Goal: Use online tool/utility: Use online tool/utility

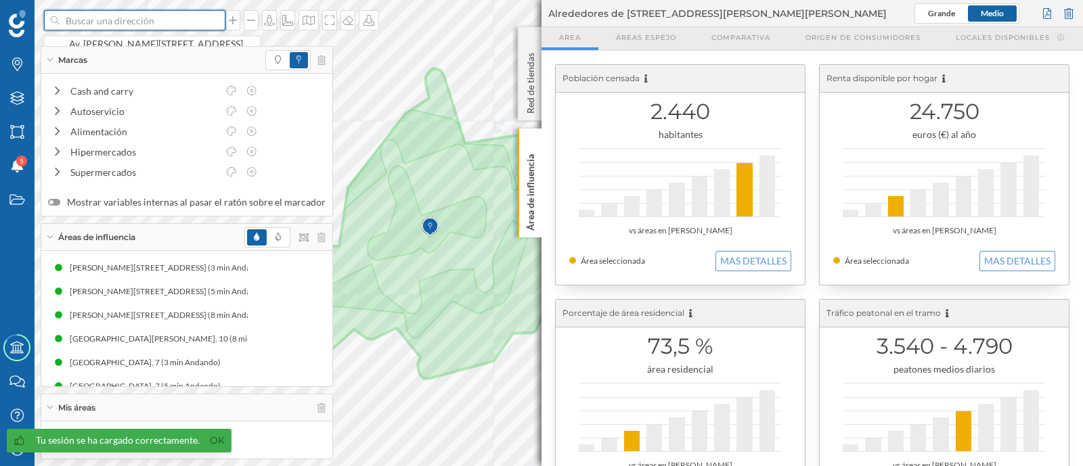
click at [190, 21] on input at bounding box center [135, 20] width 152 height 20
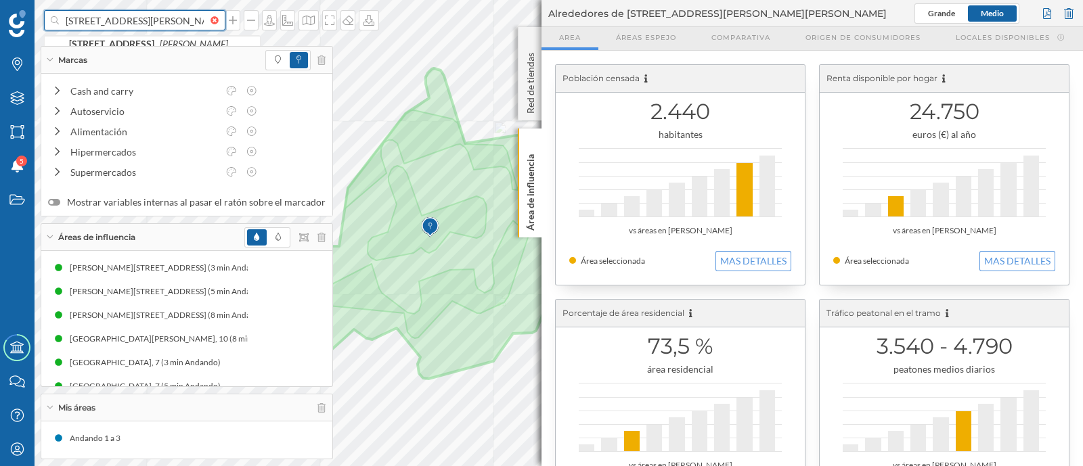
scroll to position [0, 6]
type input "[STREET_ADDRESS][PERSON_NAME] [PERSON_NAME]"
click at [236, 41] on div "[STREET_ADDRESS][PERSON_NAME]" at bounding box center [152, 50] width 215 height 28
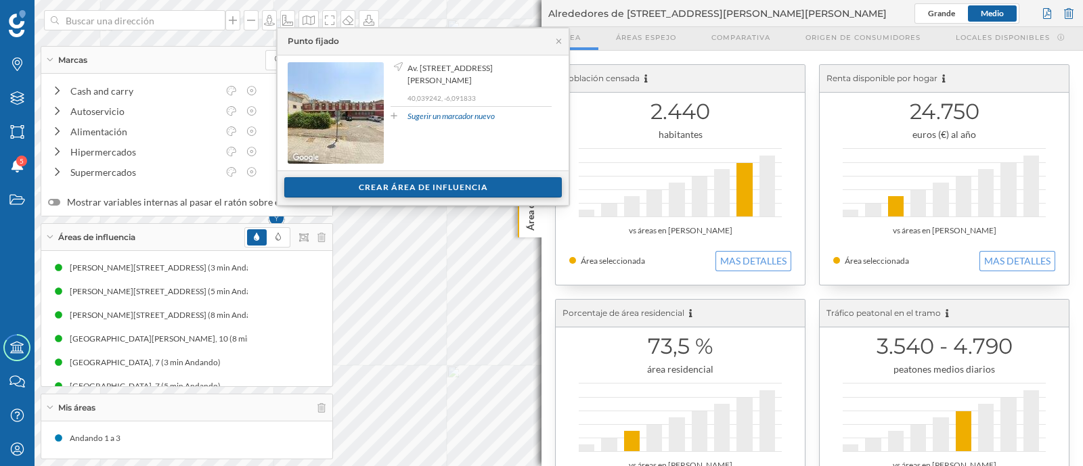
click at [412, 179] on div "Crear área de influencia" at bounding box center [423, 187] width 278 height 20
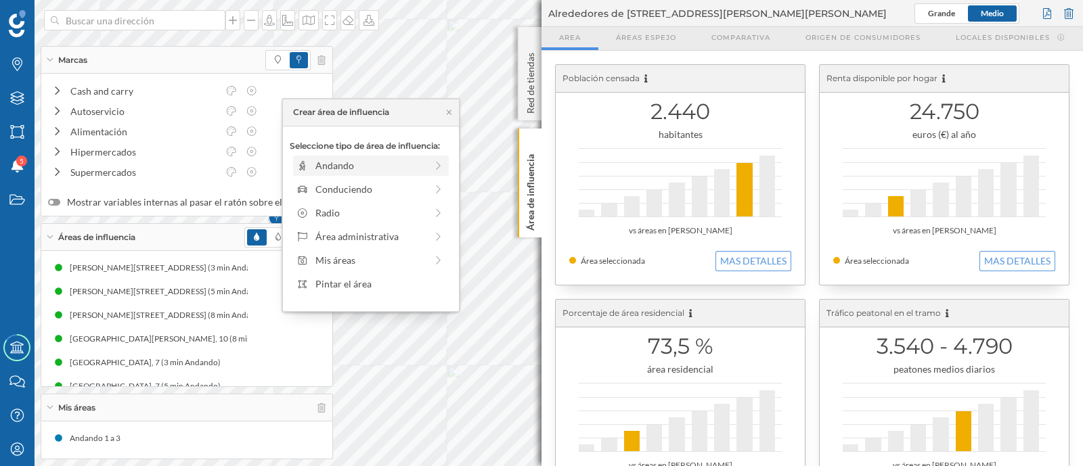
click at [423, 163] on div "Andando" at bounding box center [370, 165] width 110 height 14
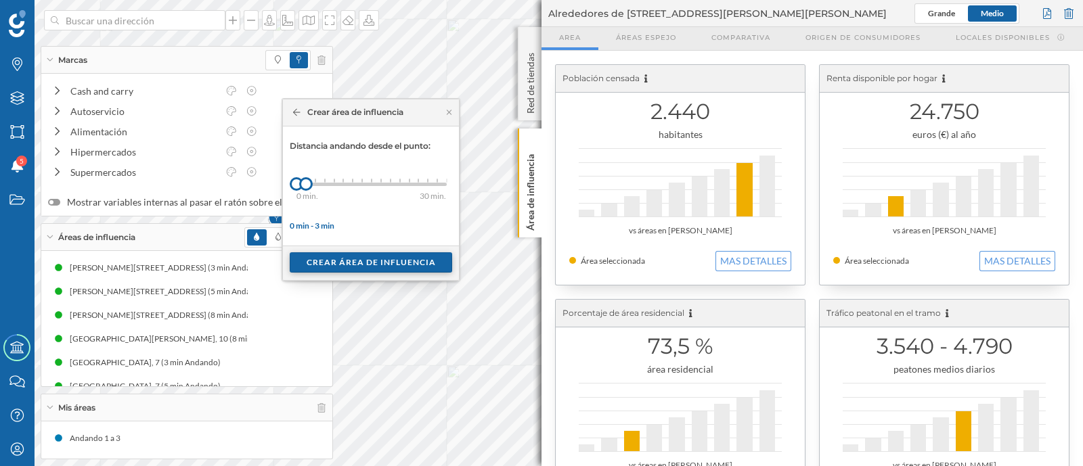
click at [330, 259] on div "Crear área de influencia" at bounding box center [371, 262] width 162 height 20
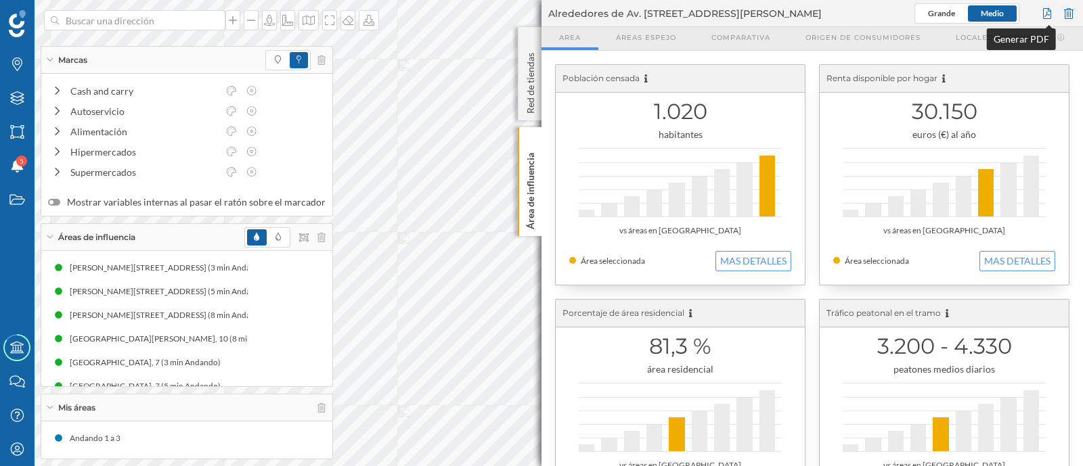
click at [1043, 13] on div at bounding box center [1047, 13] width 15 height 20
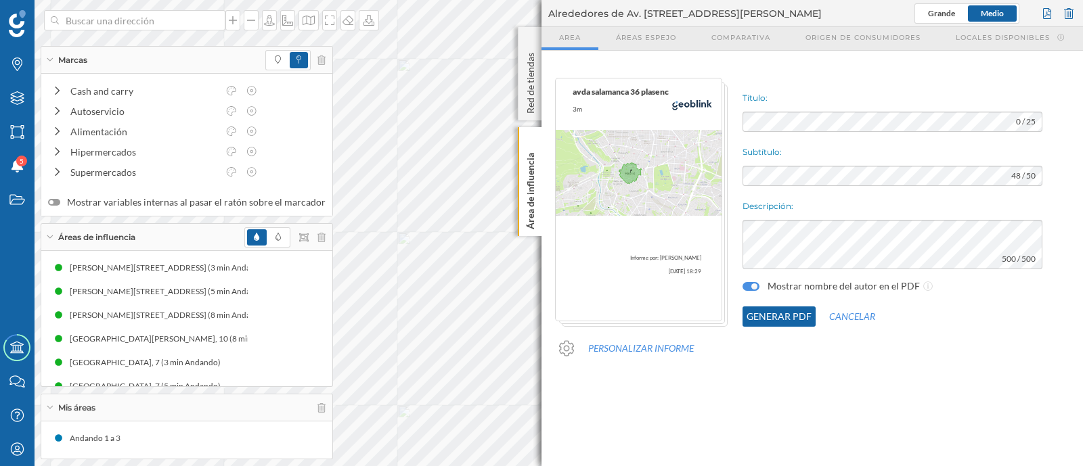
click at [780, 315] on button "Generar PDF" at bounding box center [778, 317] width 73 height 20
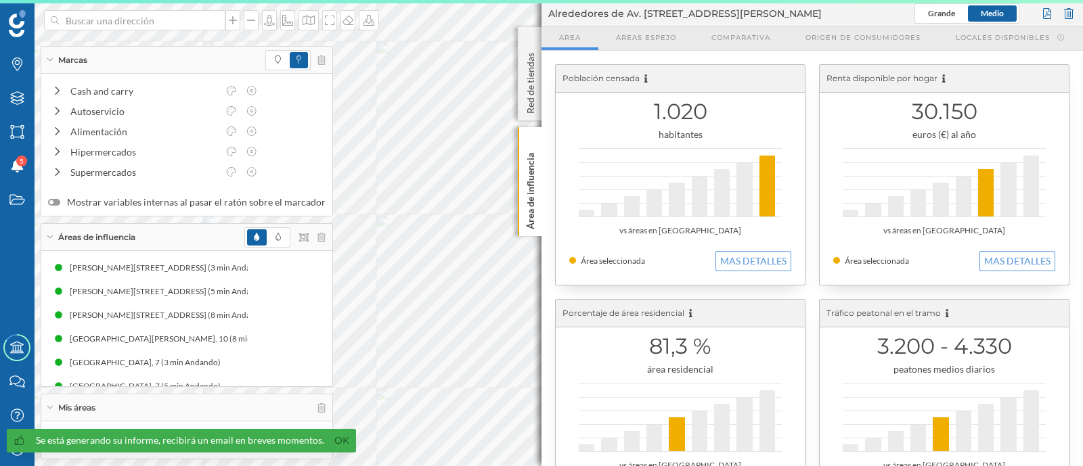
click at [578, 135] on div "Marcas Capas Áreas Notificaciones 5 Estados Academy Contacta con nosotros Centr…" at bounding box center [541, 233] width 1083 height 466
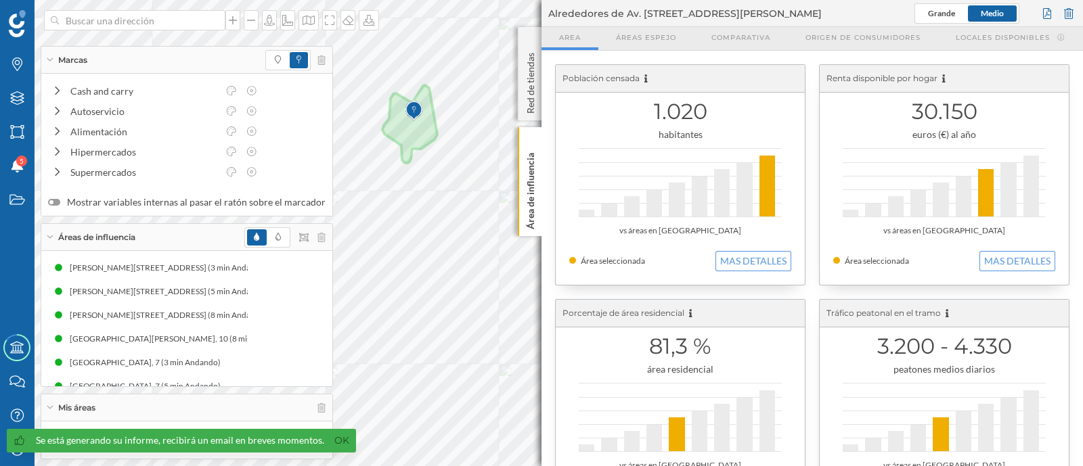
click at [582, 157] on div "Marcas Capas Áreas Notificaciones 5 Estados Academy Contacta con nosotros Centr…" at bounding box center [541, 233] width 1083 height 466
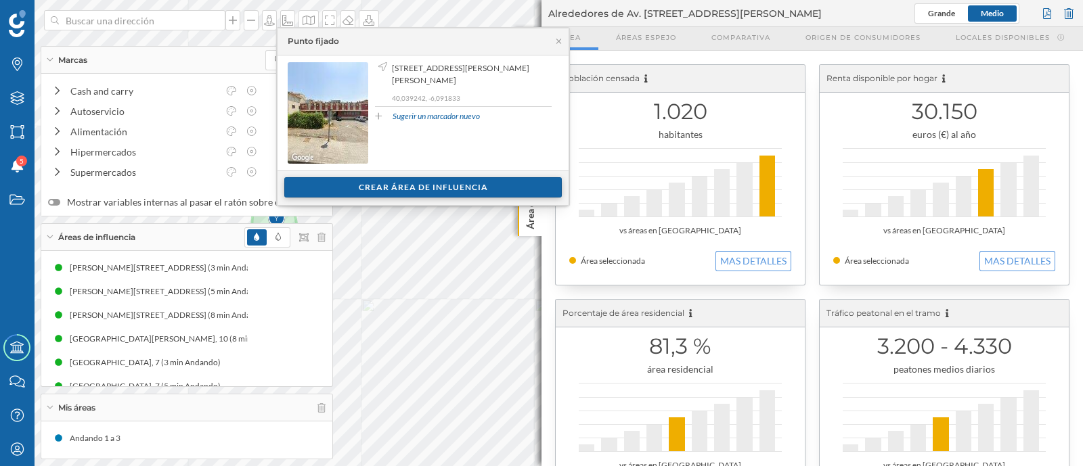
click at [424, 181] on div "Crear área de influencia" at bounding box center [423, 187] width 278 height 20
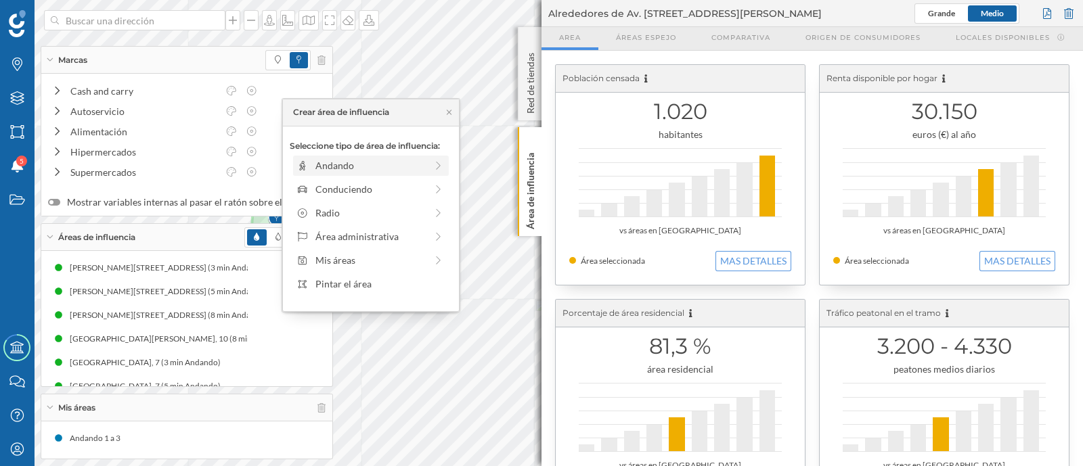
click at [426, 168] on div "Andando" at bounding box center [370, 165] width 148 height 14
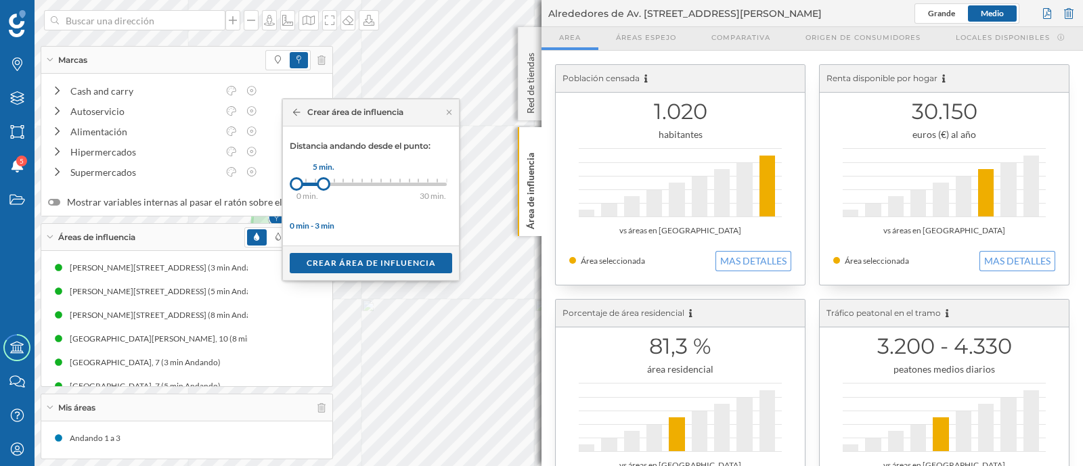
drag, startPoint x: 301, startPoint y: 181, endPoint x: 324, endPoint y: 184, distance: 22.5
click at [324, 184] on div at bounding box center [324, 184] width 14 height 14
click at [331, 259] on div "Crear área de influencia" at bounding box center [371, 262] width 162 height 20
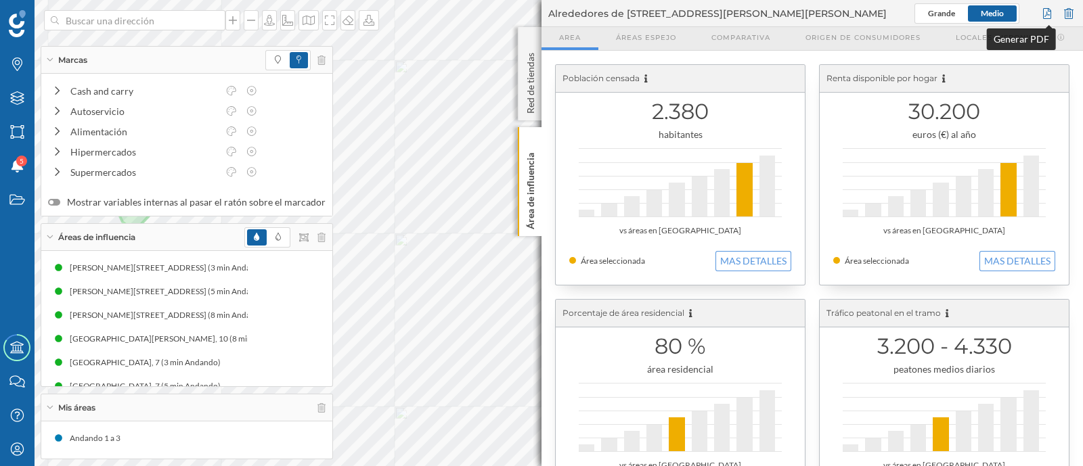
click at [1049, 16] on div at bounding box center [1047, 13] width 15 height 20
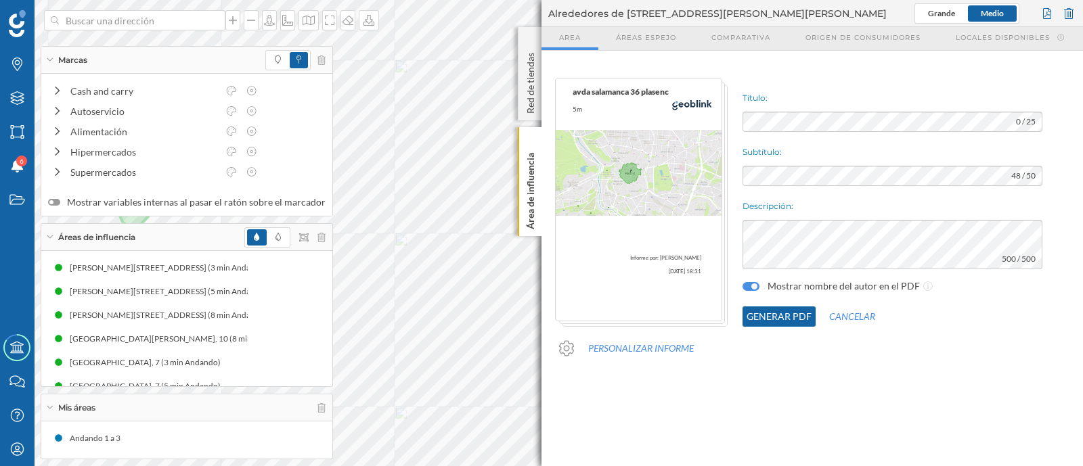
click at [767, 311] on button "Generar PDF" at bounding box center [778, 317] width 73 height 20
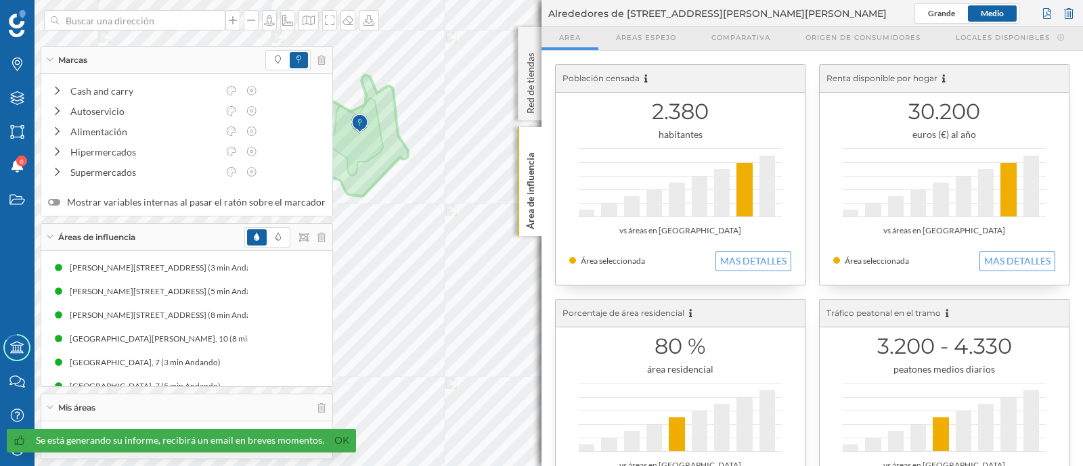
click at [646, 114] on div "Marcas Capas Áreas Notificaciones 6 Estados Academy Contacta con nosotros Centr…" at bounding box center [541, 233] width 1083 height 466
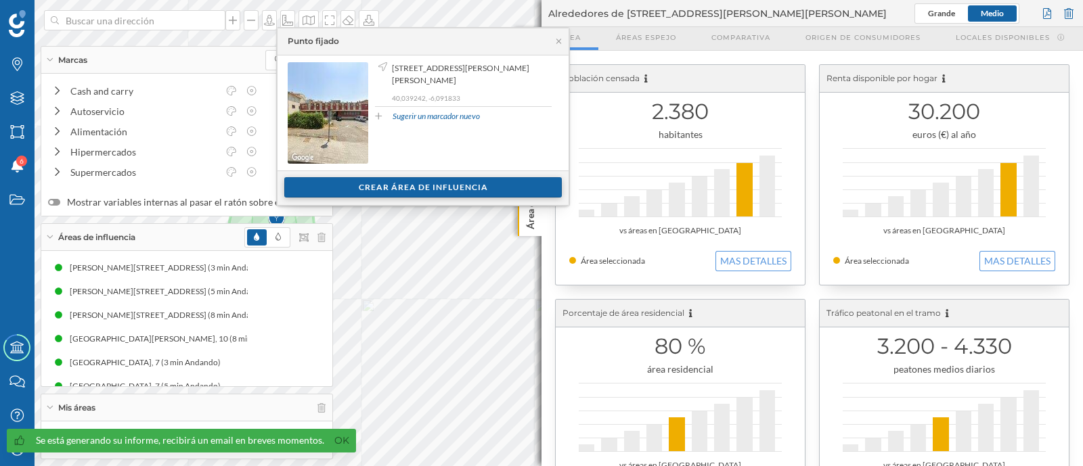
click at [411, 183] on div "Crear área de influencia" at bounding box center [423, 187] width 278 height 20
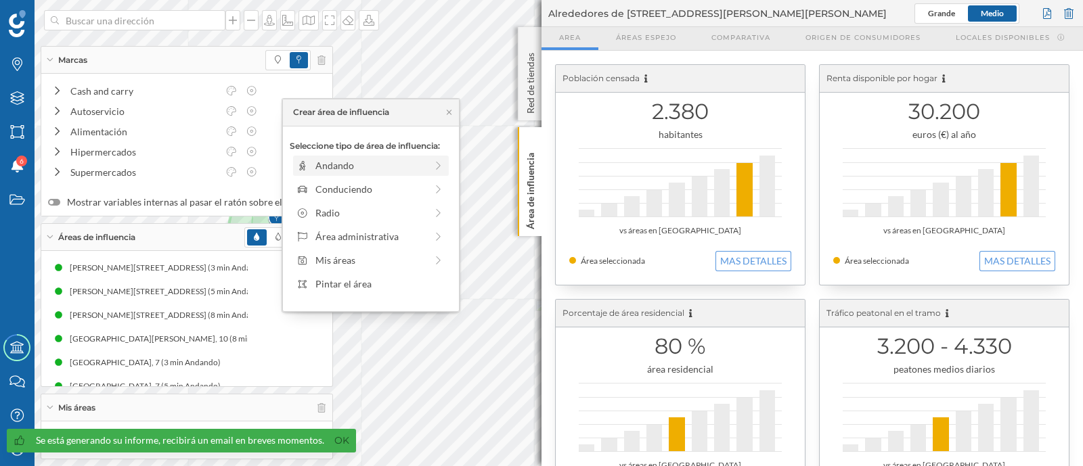
click at [407, 169] on div "Andando" at bounding box center [370, 165] width 110 height 14
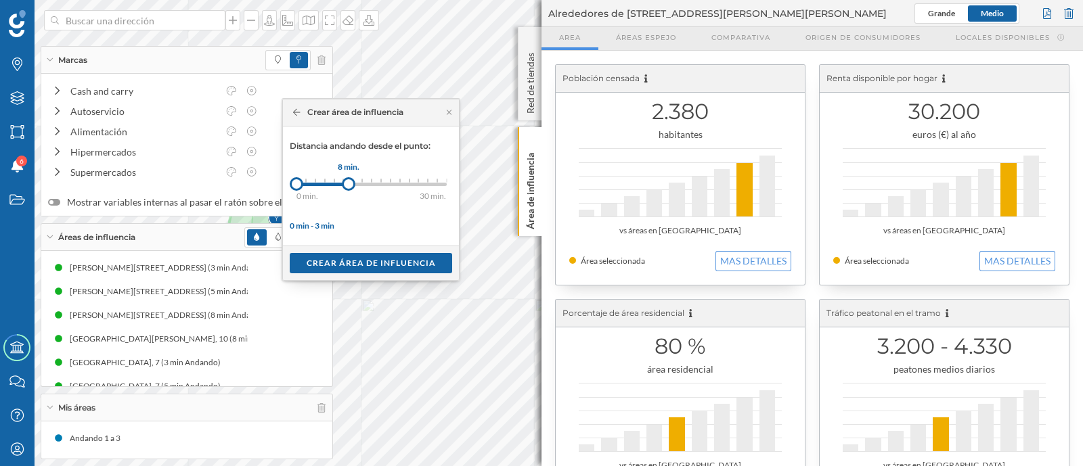
drag, startPoint x: 303, startPoint y: 183, endPoint x: 349, endPoint y: 187, distance: 45.5
click at [349, 187] on div at bounding box center [349, 184] width 14 height 14
click at [353, 257] on div "Crear área de influencia" at bounding box center [371, 262] width 162 height 20
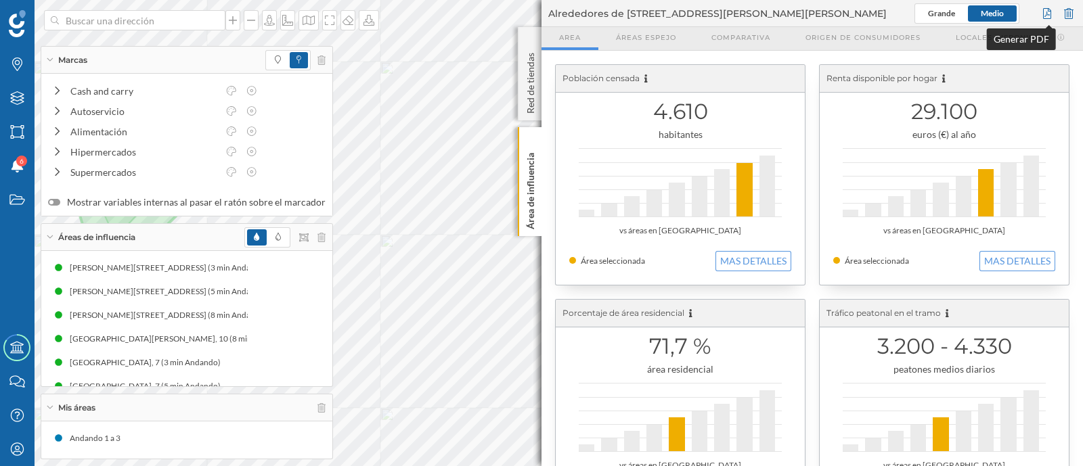
click at [1048, 16] on div at bounding box center [1047, 13] width 15 height 20
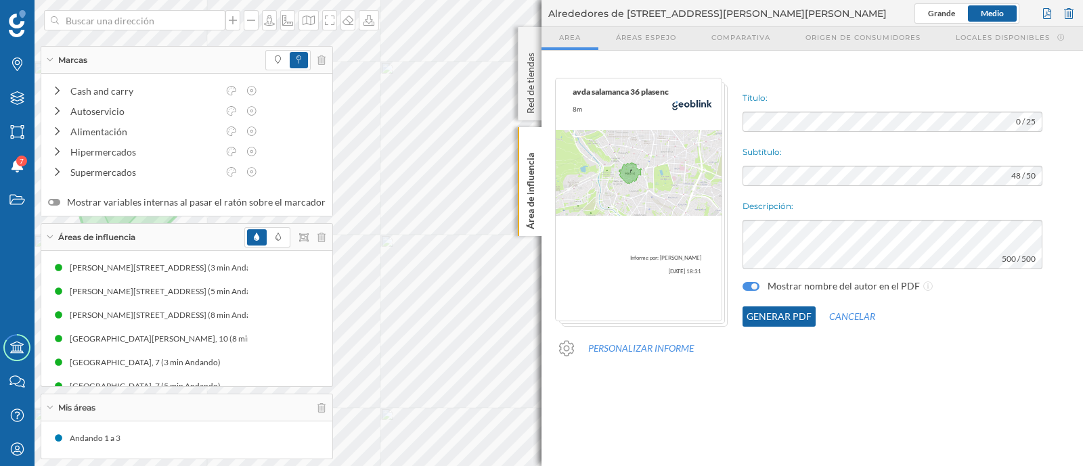
click at [770, 316] on button "Generar PDF" at bounding box center [778, 317] width 73 height 20
